Goal: Transaction & Acquisition: Book appointment/travel/reservation

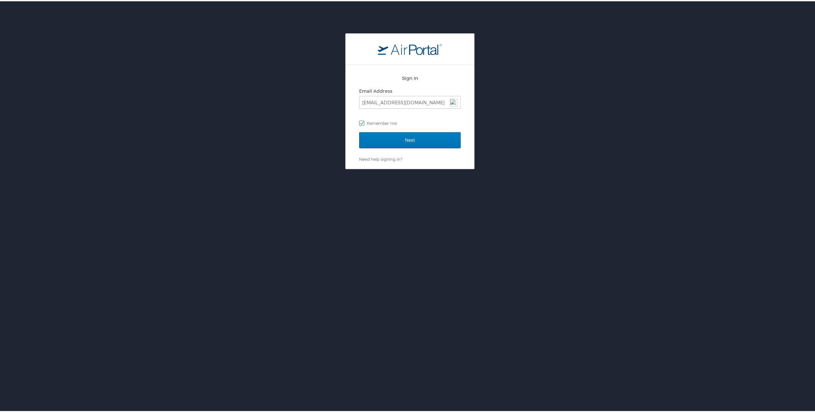
click at [415, 121] on label "Remember me" at bounding box center [410, 122] width 102 height 10
click at [363, 121] on input "Remember me" at bounding box center [361, 122] width 4 height 4
click at [362, 122] on label "Remember me" at bounding box center [410, 122] width 102 height 10
click at [362, 122] on input "Remember me" at bounding box center [361, 122] width 4 height 4
checkbox input "true"
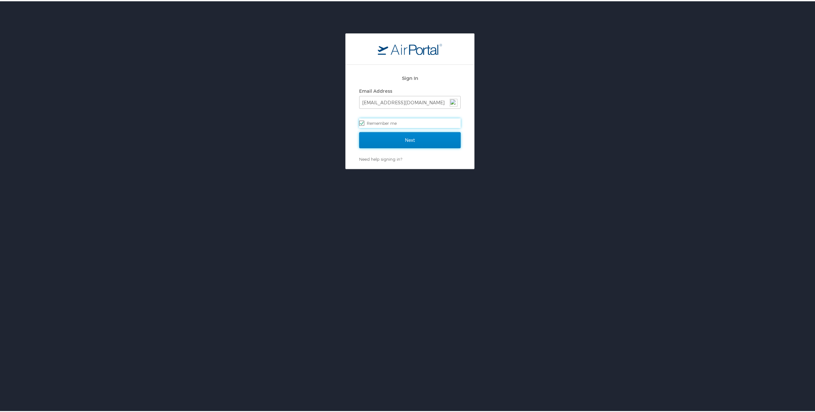
click at [418, 141] on input "Next" at bounding box center [410, 139] width 102 height 16
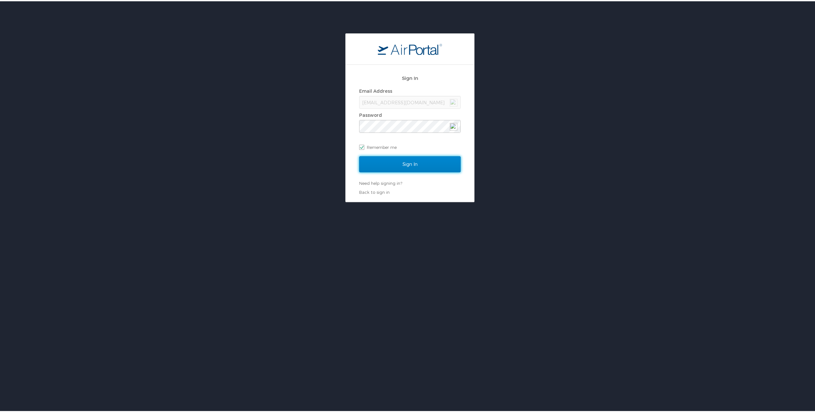
click at [413, 165] on input "Sign In" at bounding box center [410, 163] width 102 height 16
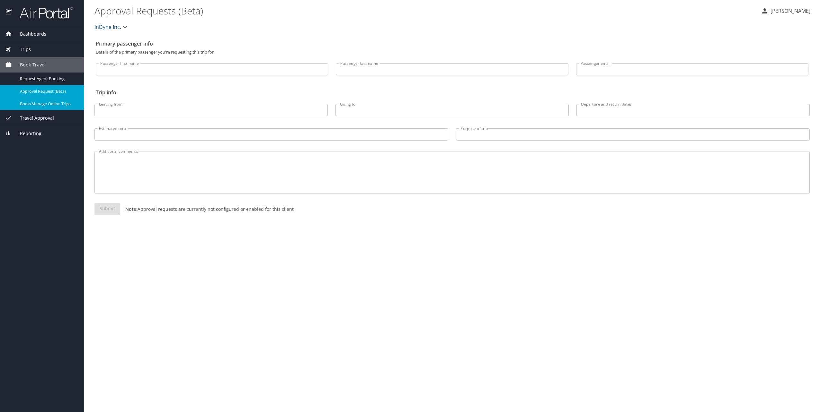
click at [51, 106] on span "Book/Manage Online Trips" at bounding box center [48, 104] width 57 height 6
